Goal: Task Accomplishment & Management: Use online tool/utility

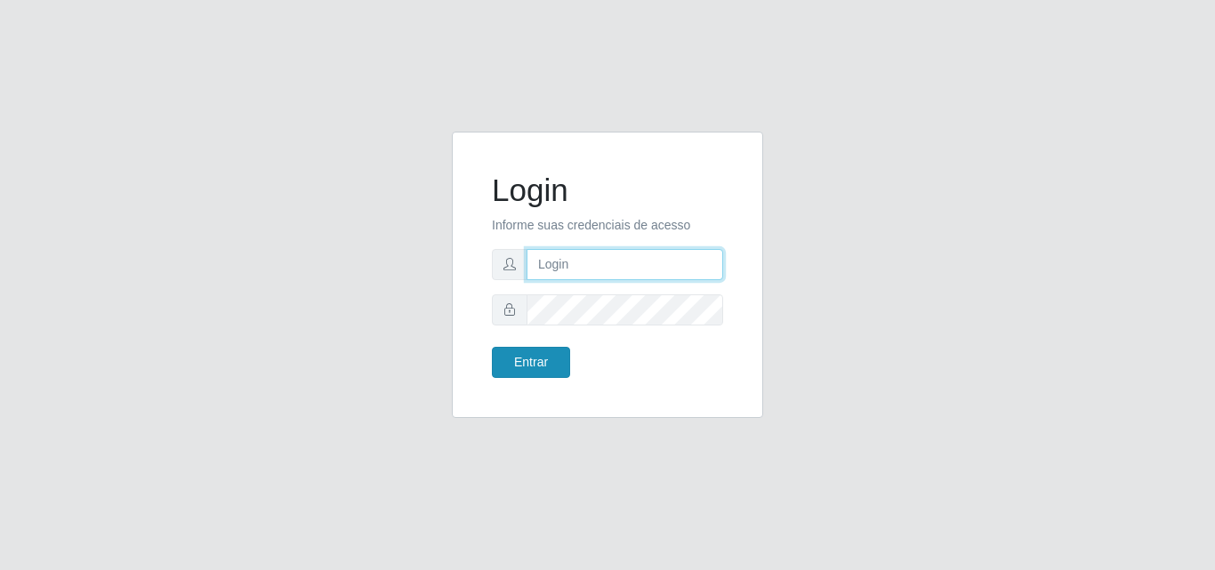
type input "[EMAIL_ADDRESS][DOMAIN_NAME]"
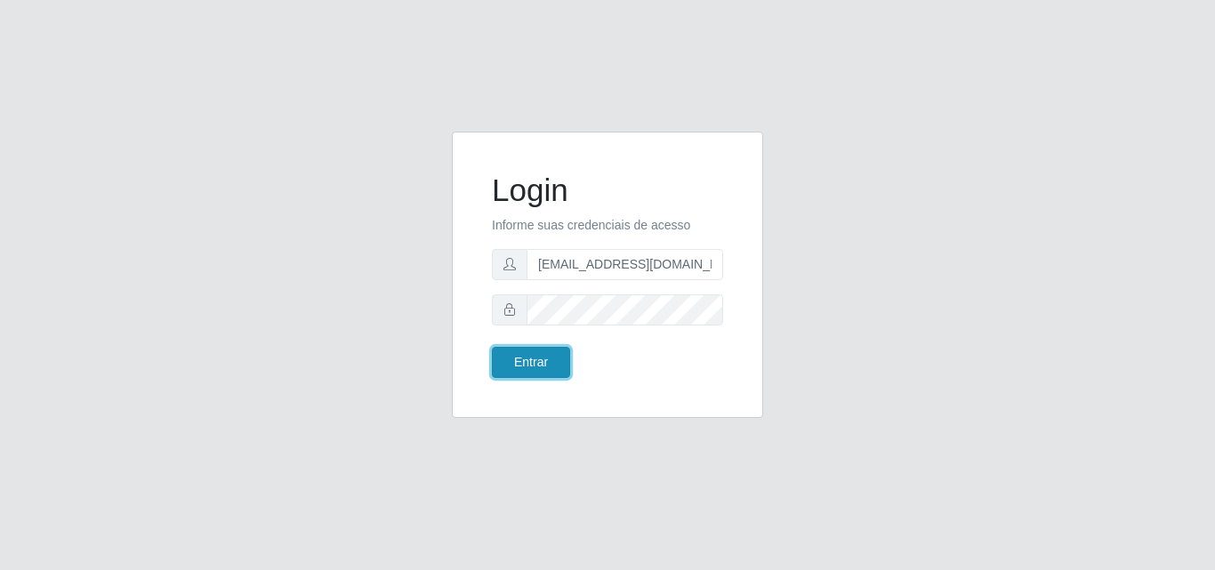
click at [546, 367] on button "Entrar" at bounding box center [531, 362] width 78 height 31
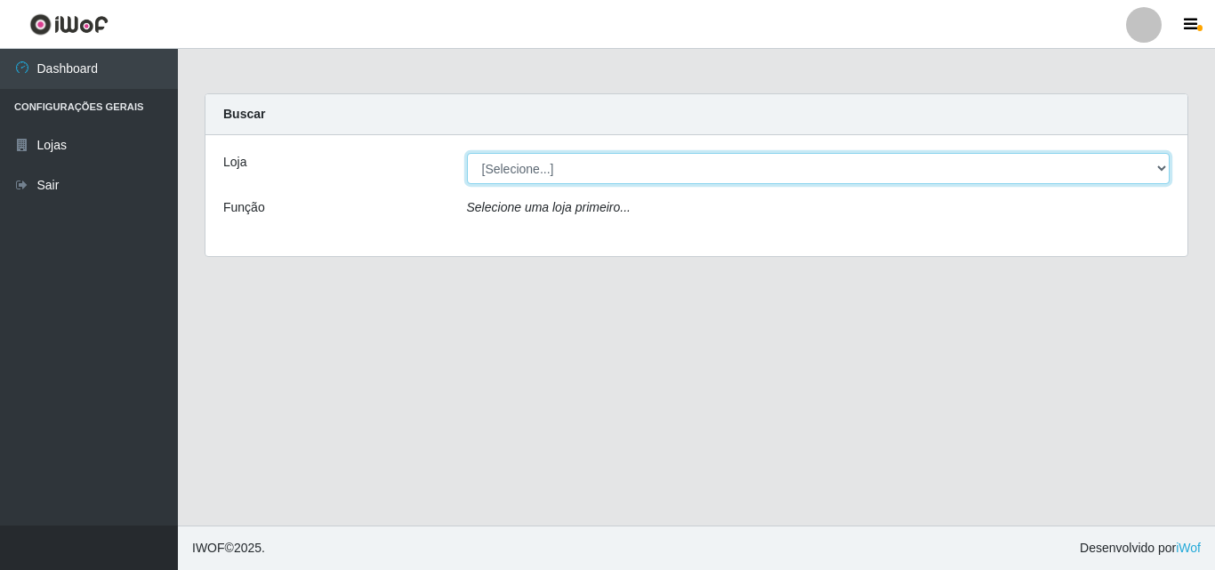
click at [1146, 168] on select "[Selecione...] Rede Potiguar 1 - Macaíba" at bounding box center [819, 168] width 704 height 31
select select "100"
click at [467, 153] on select "[Selecione...] Rede Potiguar 1 - Macaíba" at bounding box center [819, 168] width 704 height 31
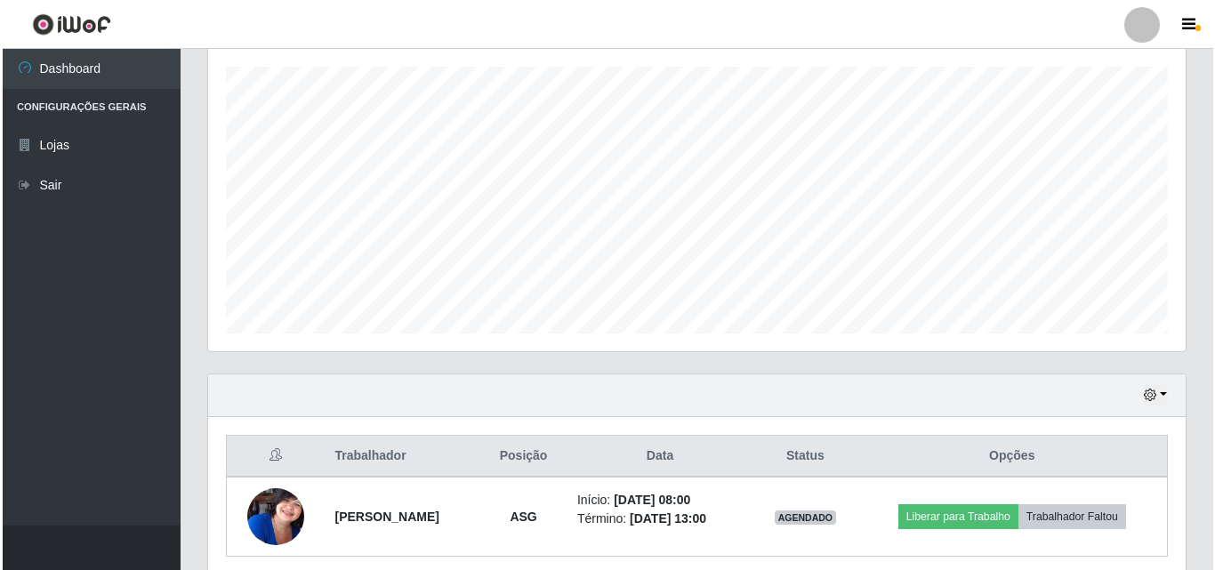
scroll to position [356, 0]
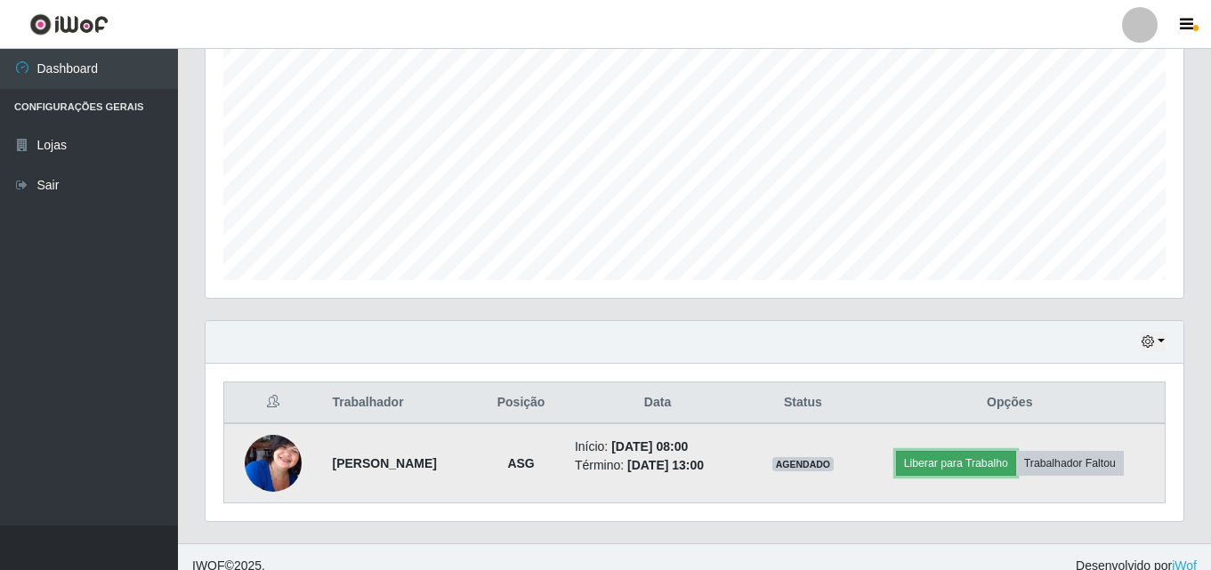
click at [961, 457] on button "Liberar para Trabalho" at bounding box center [956, 463] width 120 height 25
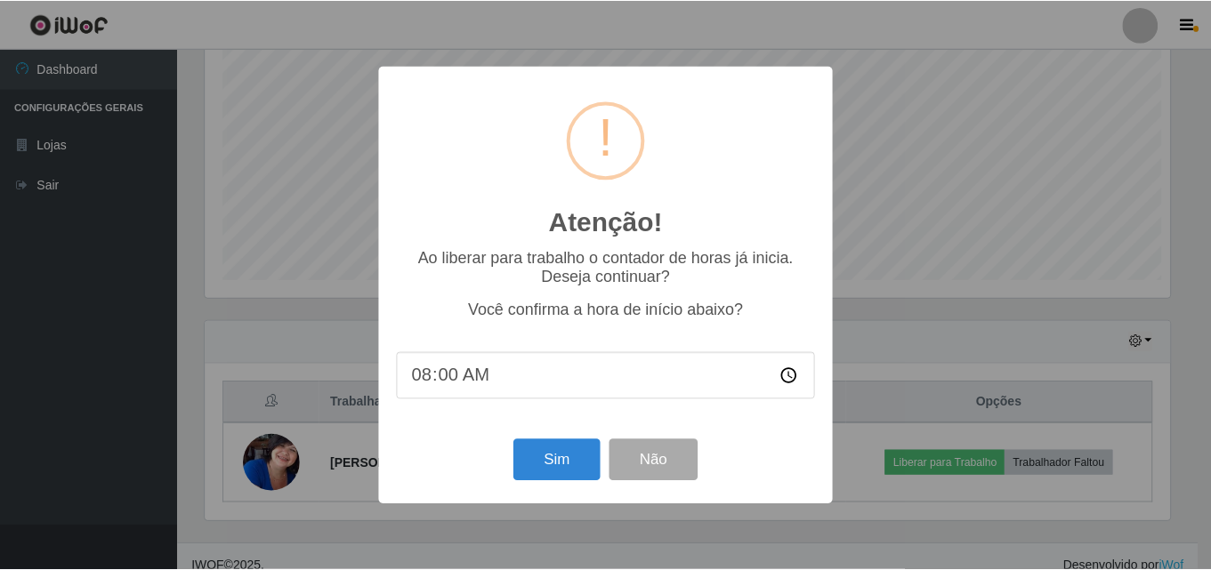
scroll to position [369, 969]
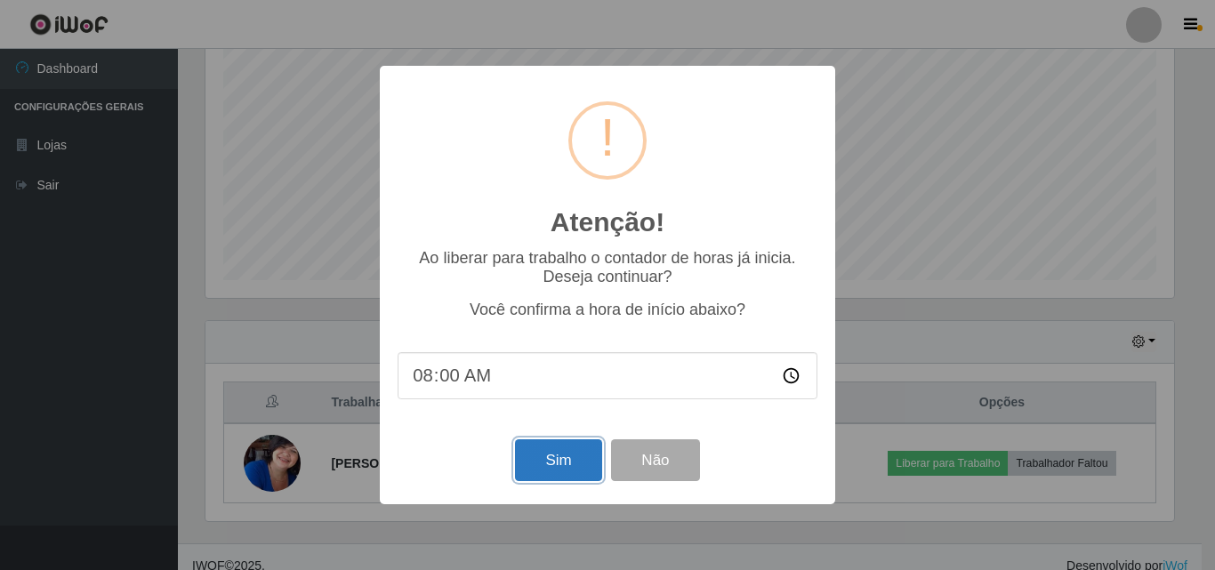
click at [558, 464] on button "Sim" at bounding box center [558, 460] width 86 height 42
